Goal: Task Accomplishment & Management: Complete application form

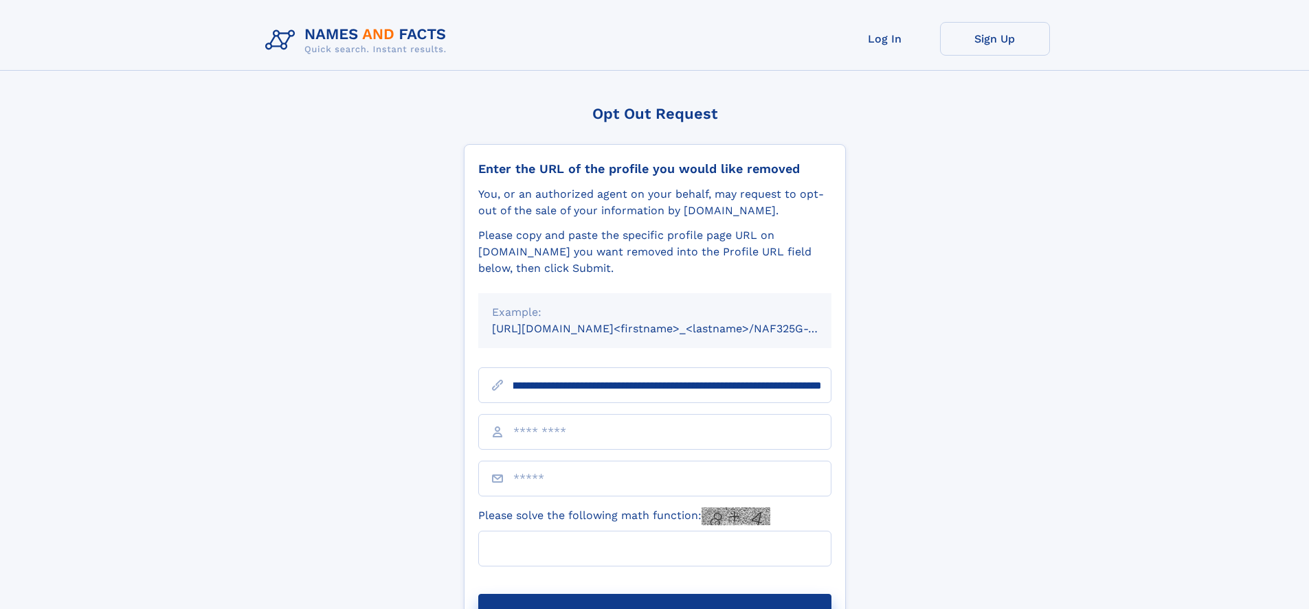
scroll to position [0, 171]
type input "**********"
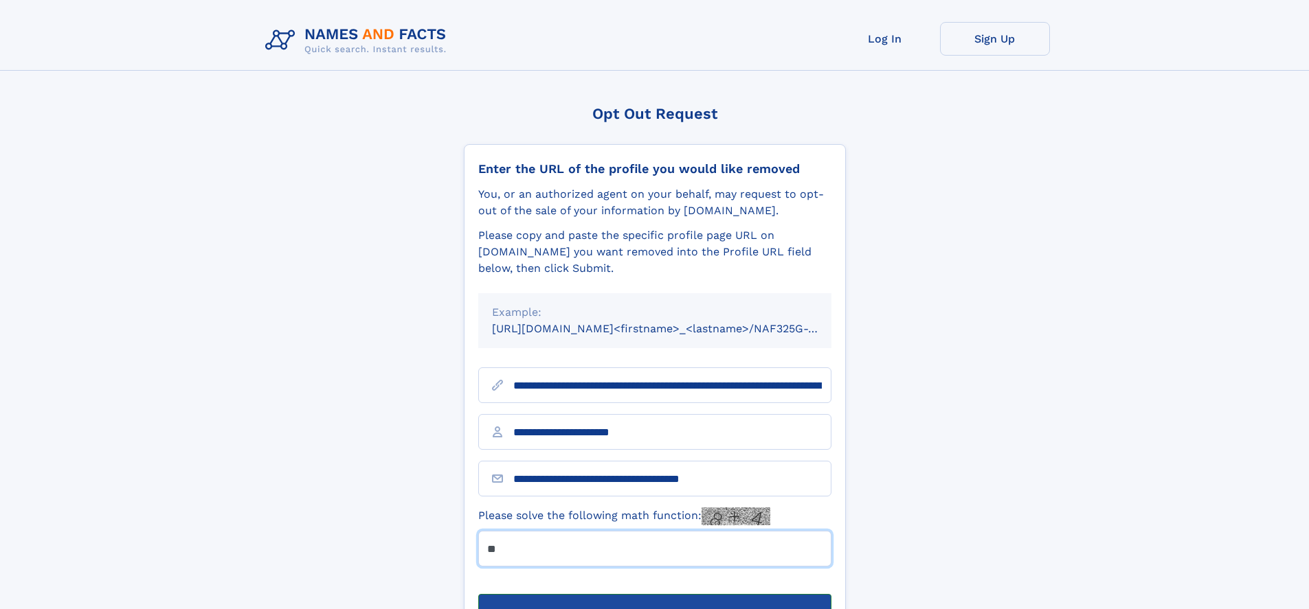
type input "**"
click at [654, 594] on button "Submit Opt Out Request" at bounding box center [654, 616] width 353 height 44
